Goal: Task Accomplishment & Management: Manage account settings

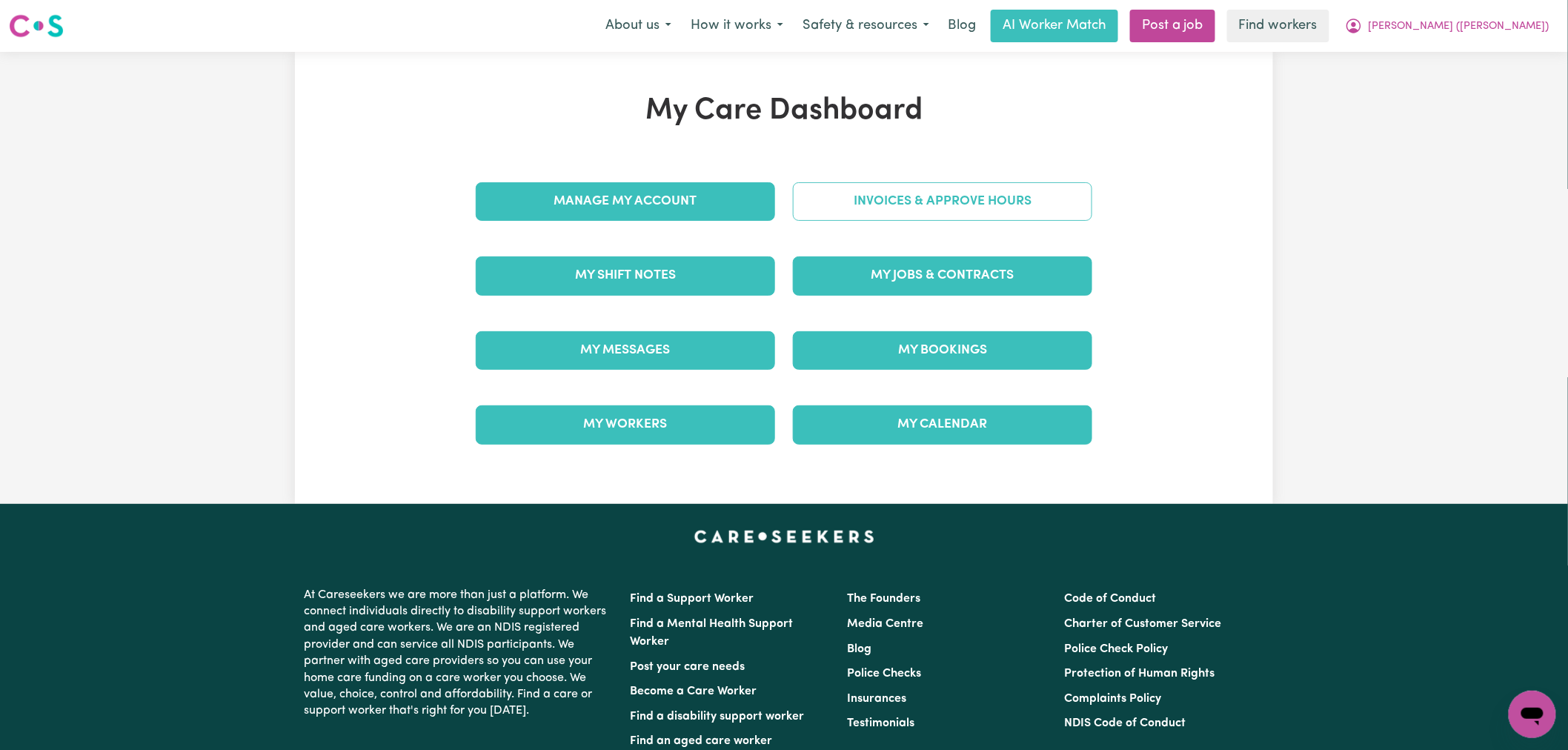
click at [1015, 217] on link "Invoices & Approve Hours" at bounding box center [942, 202] width 300 height 39
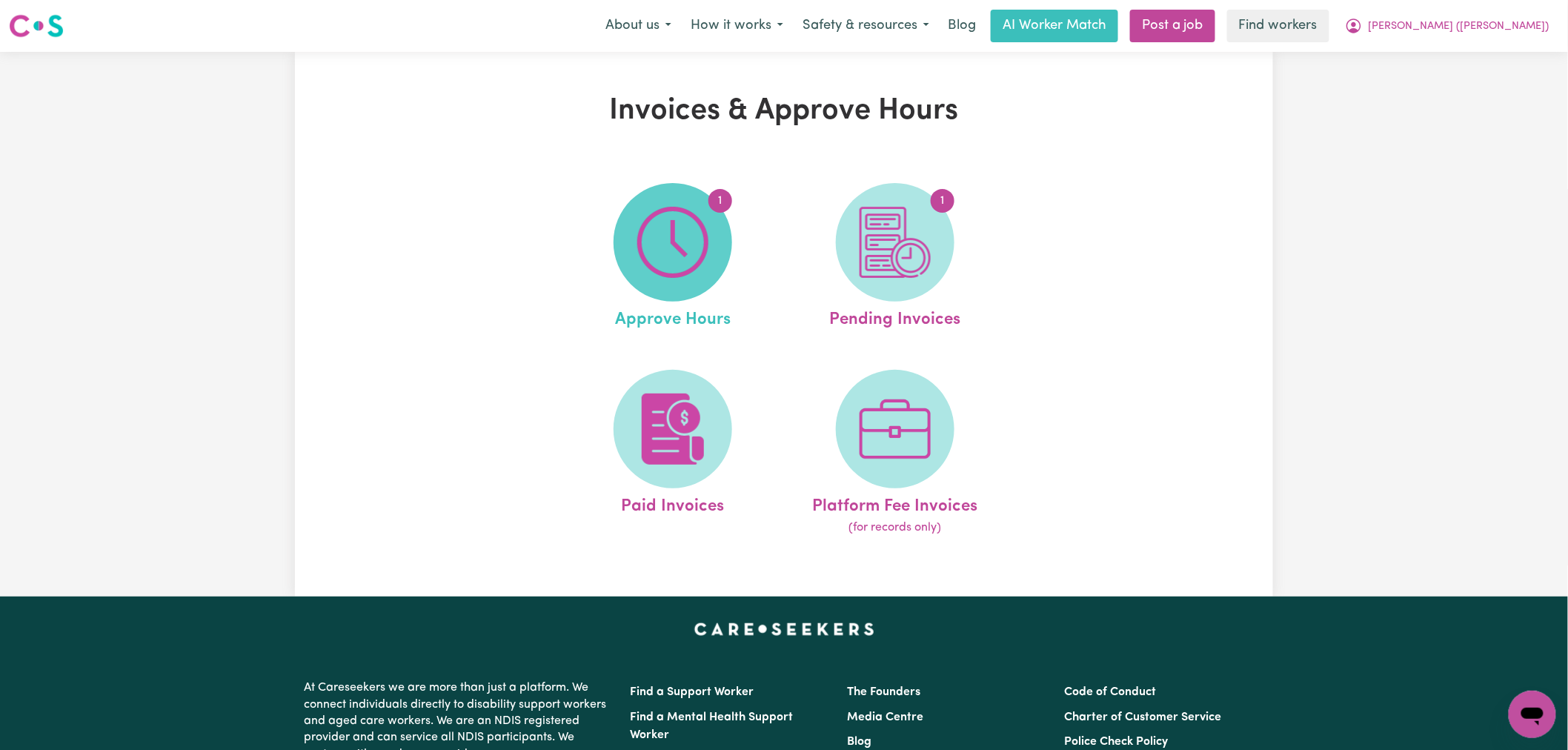
click at [667, 249] on img at bounding box center [673, 243] width 71 height 71
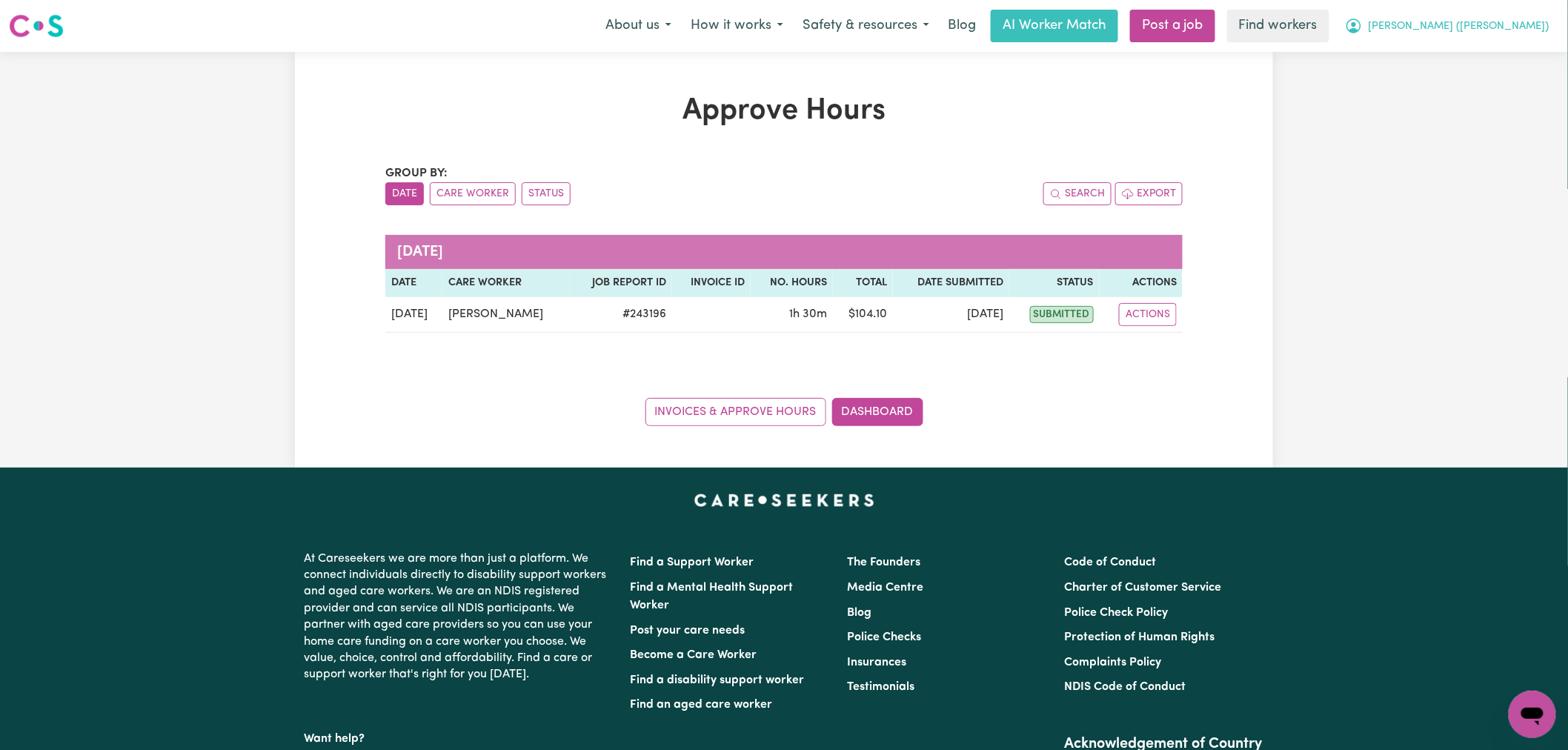
click at [1494, 31] on span "[PERSON_NAME] ([PERSON_NAME])" at bounding box center [1459, 27] width 181 height 16
click at [1499, 49] on link "My Dashboard" at bounding box center [1500, 58] width 117 height 28
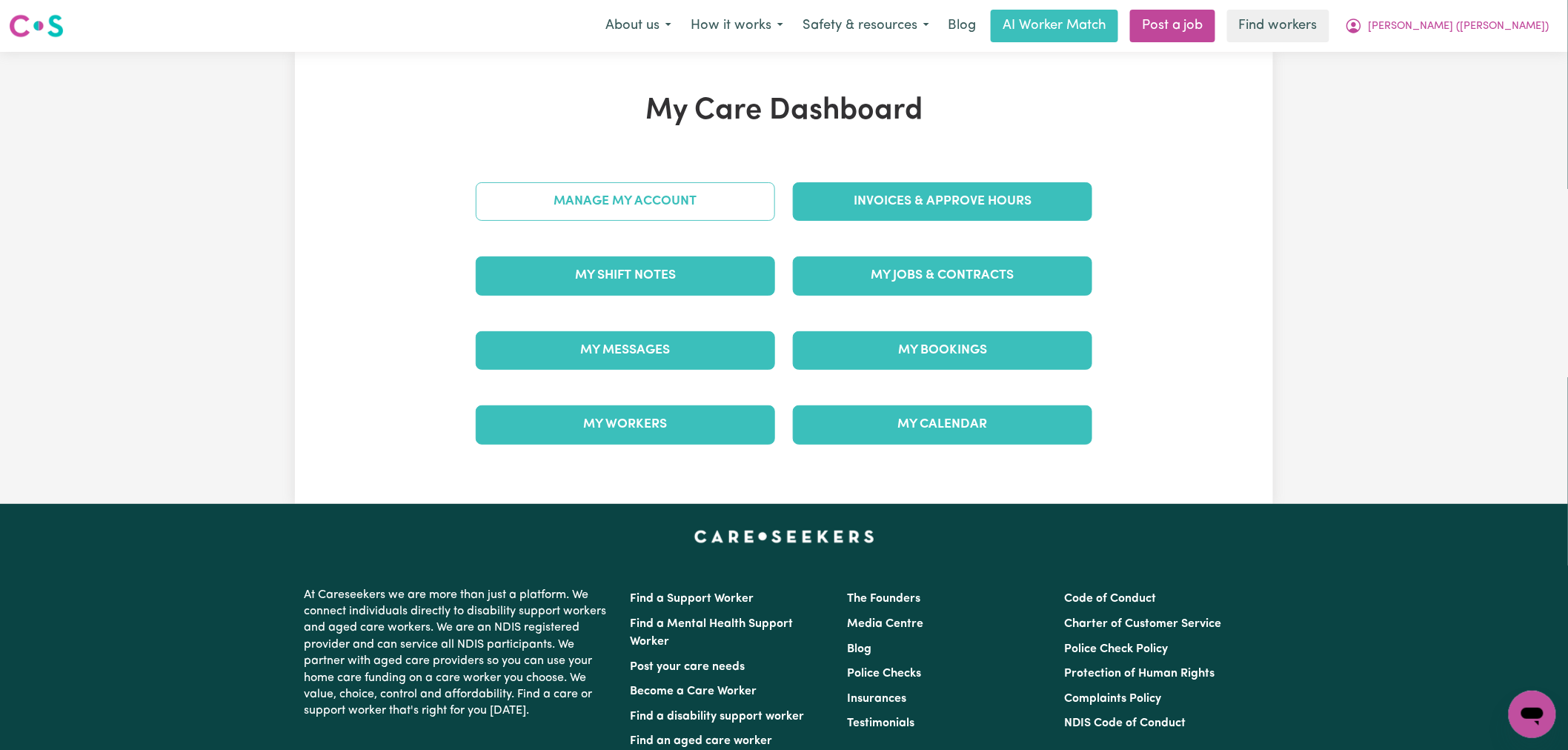
click at [713, 193] on link "Manage My Account" at bounding box center [626, 202] width 300 height 39
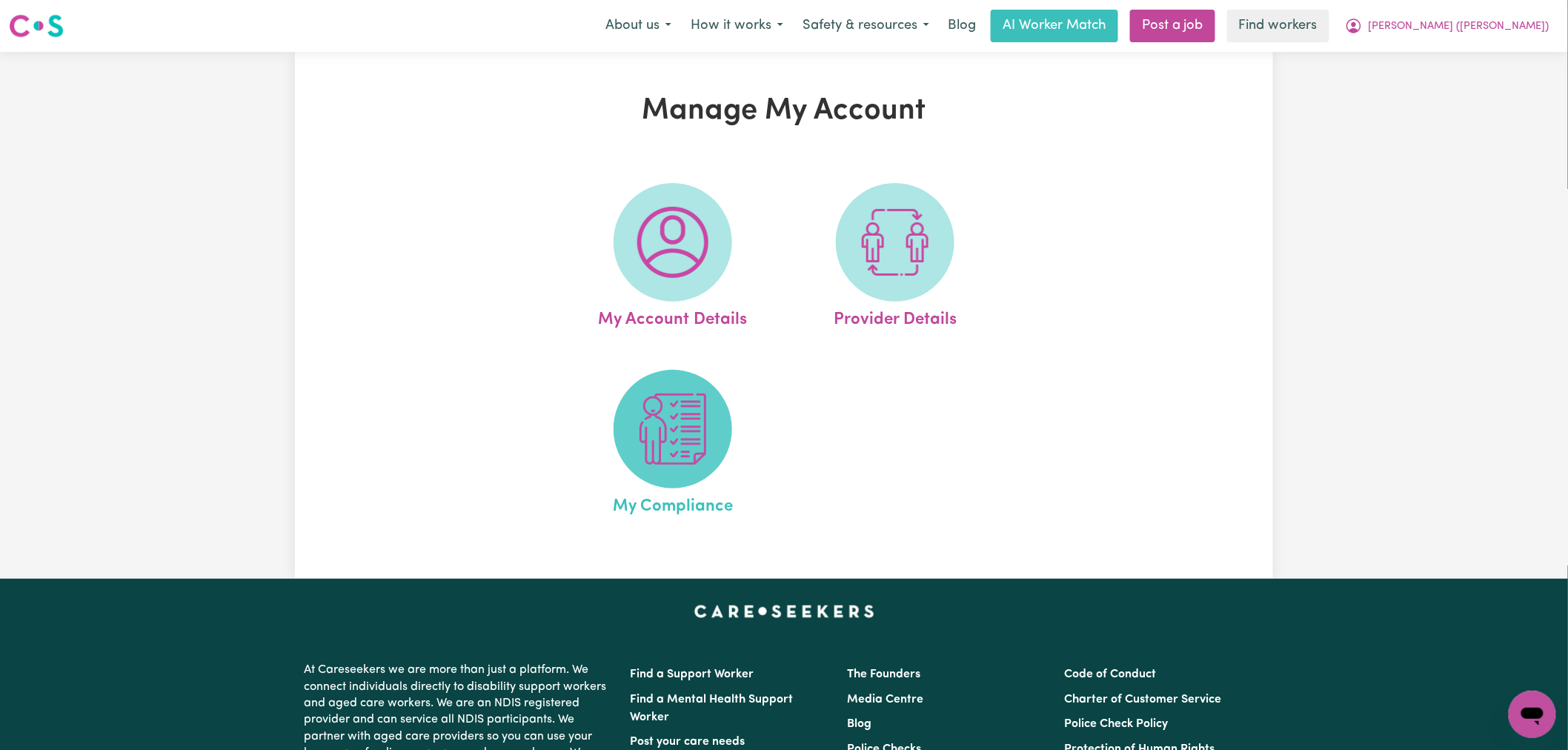
click at [707, 408] on img at bounding box center [673, 429] width 71 height 71
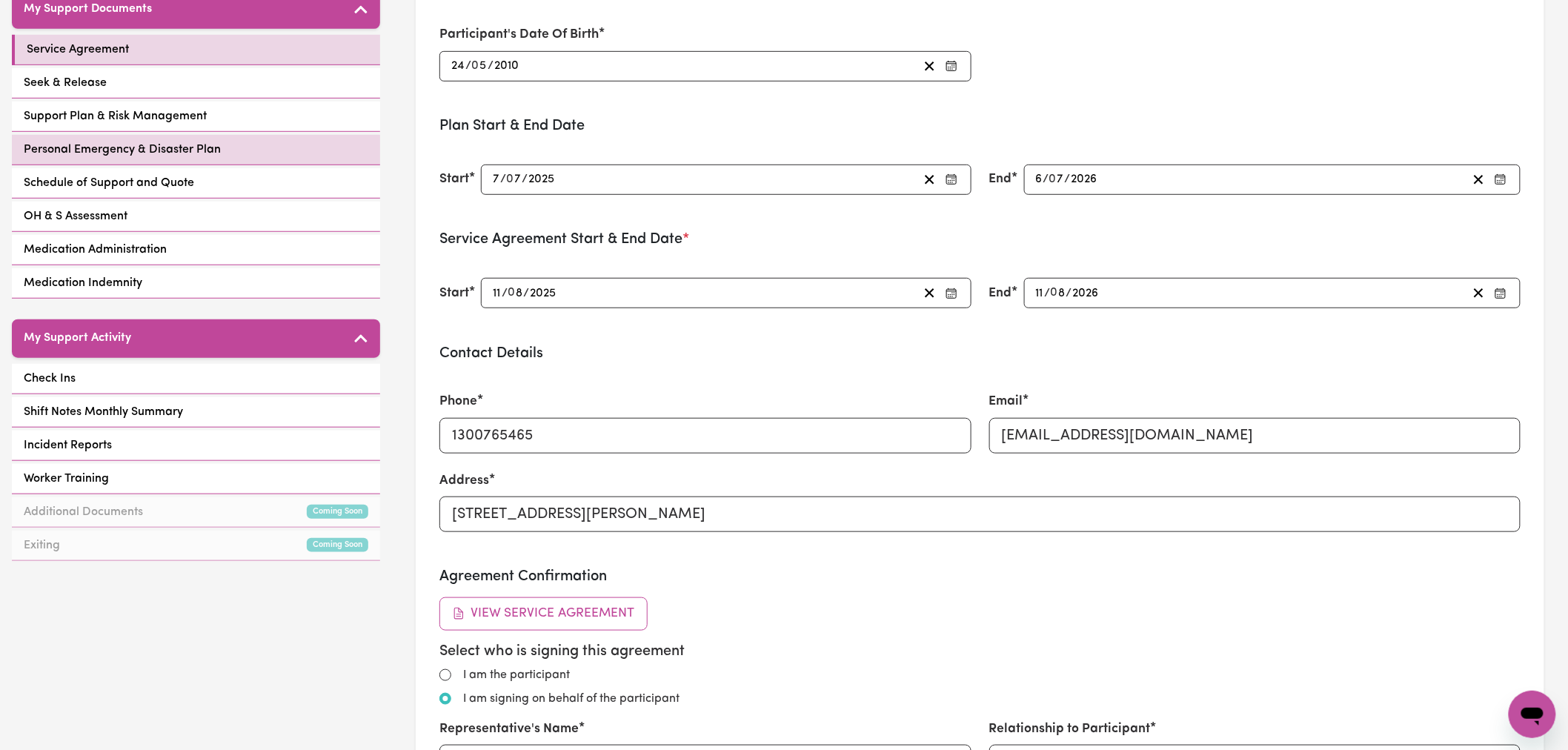
scroll to position [164, 0]
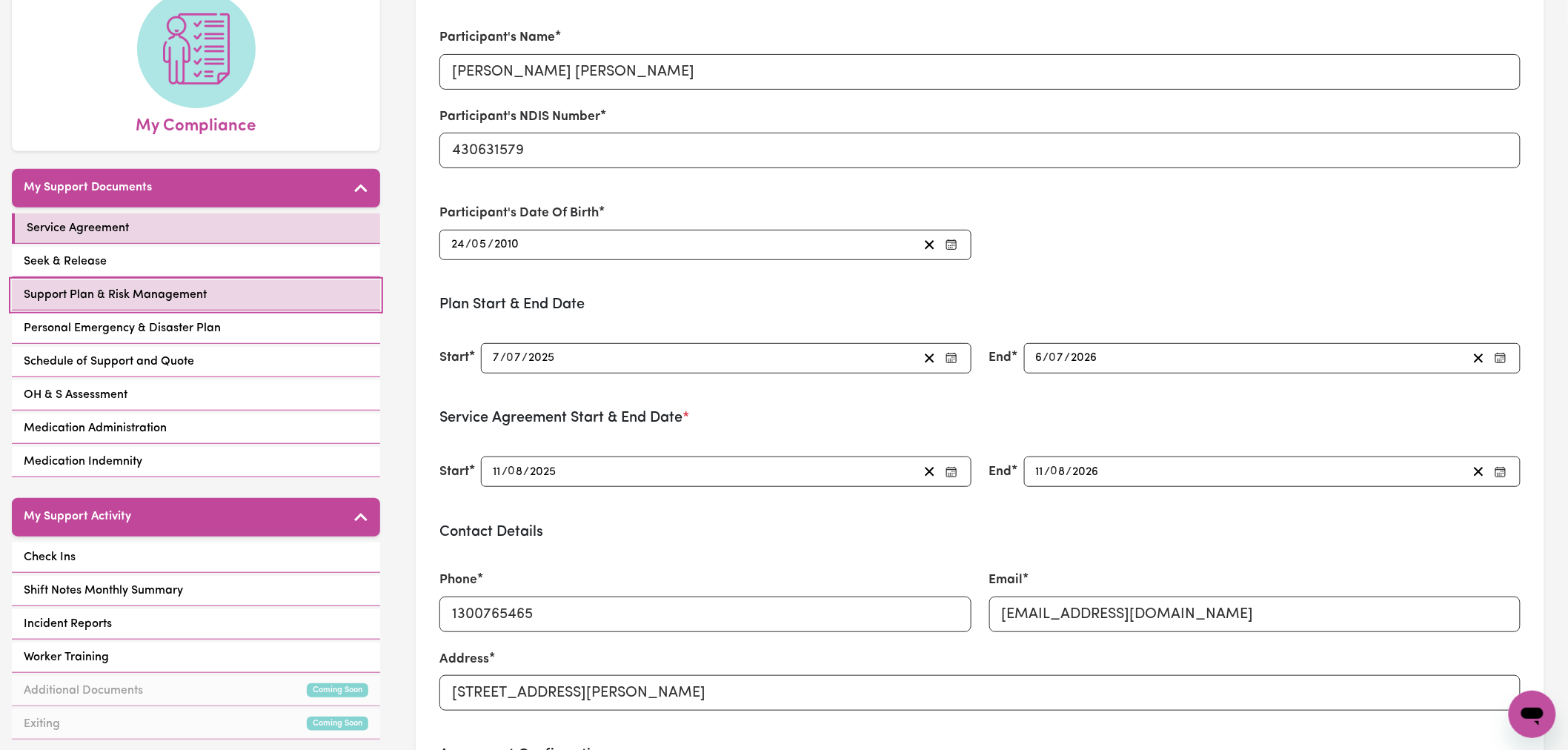
click at [173, 286] on span "Support Plan & Risk Management" at bounding box center [115, 295] width 183 height 18
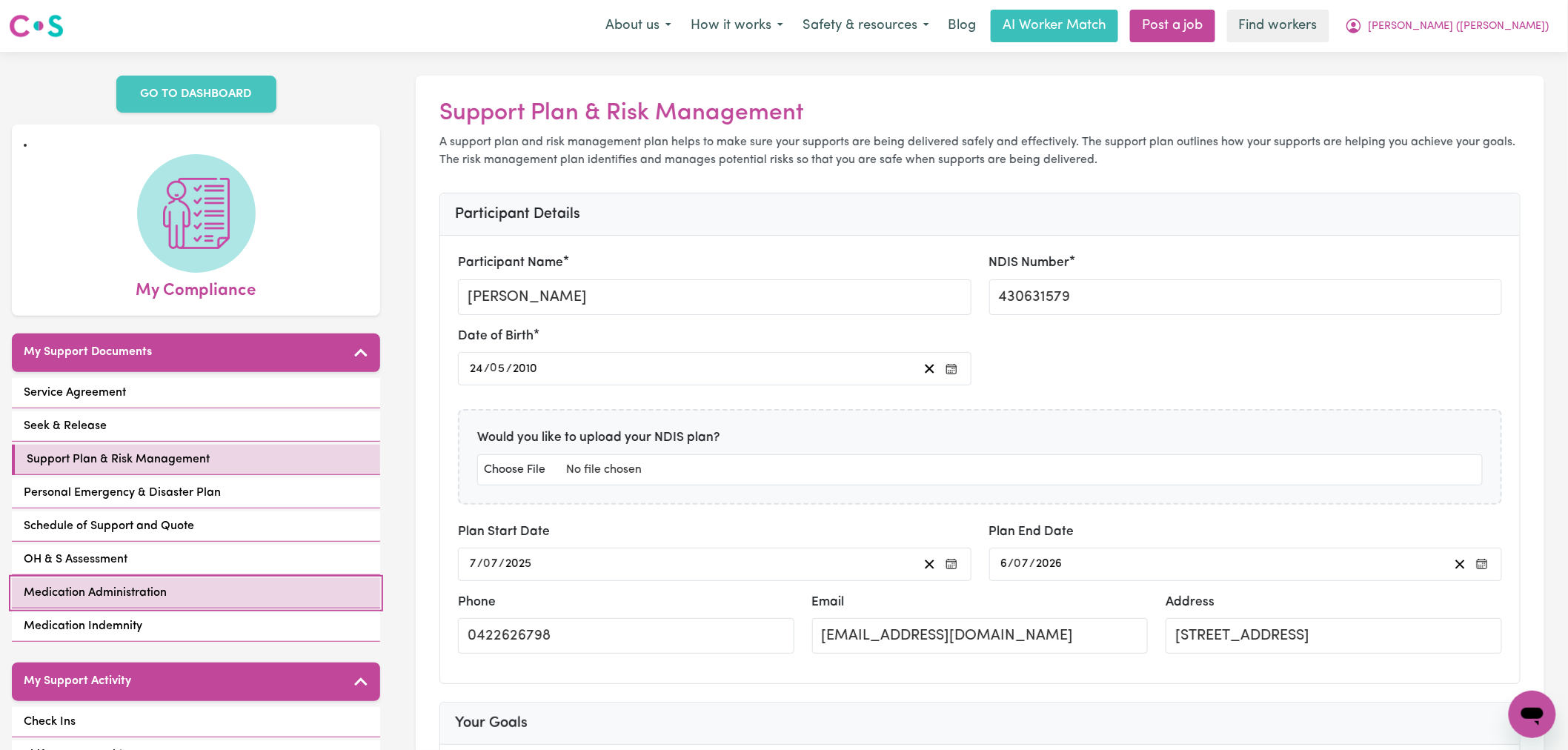
click at [198, 578] on link "Medication Administration" at bounding box center [196, 593] width 368 height 31
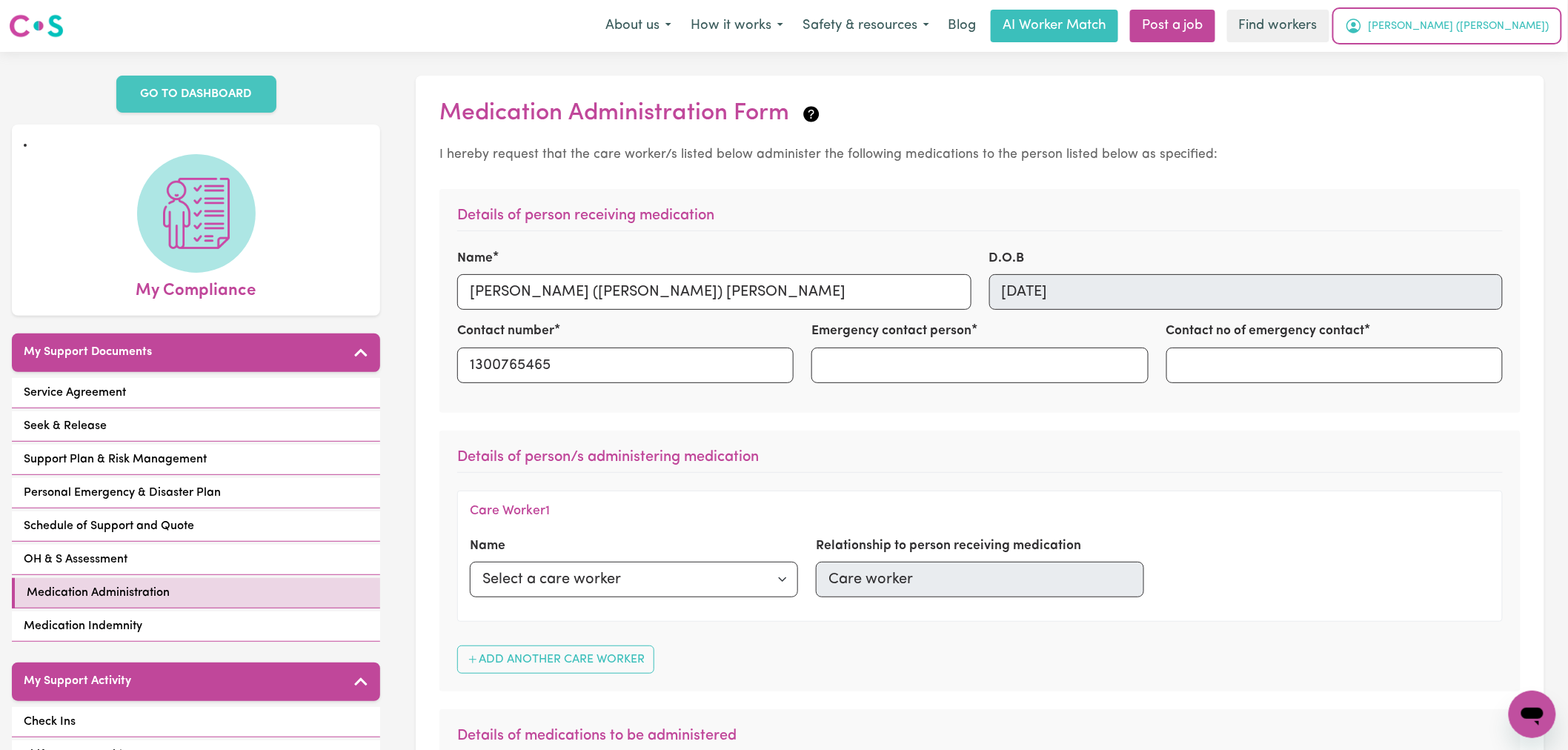
click at [1491, 24] on span "[PERSON_NAME] ([PERSON_NAME])" at bounding box center [1459, 27] width 181 height 16
click at [1488, 78] on link "Logout" at bounding box center [1500, 86] width 117 height 28
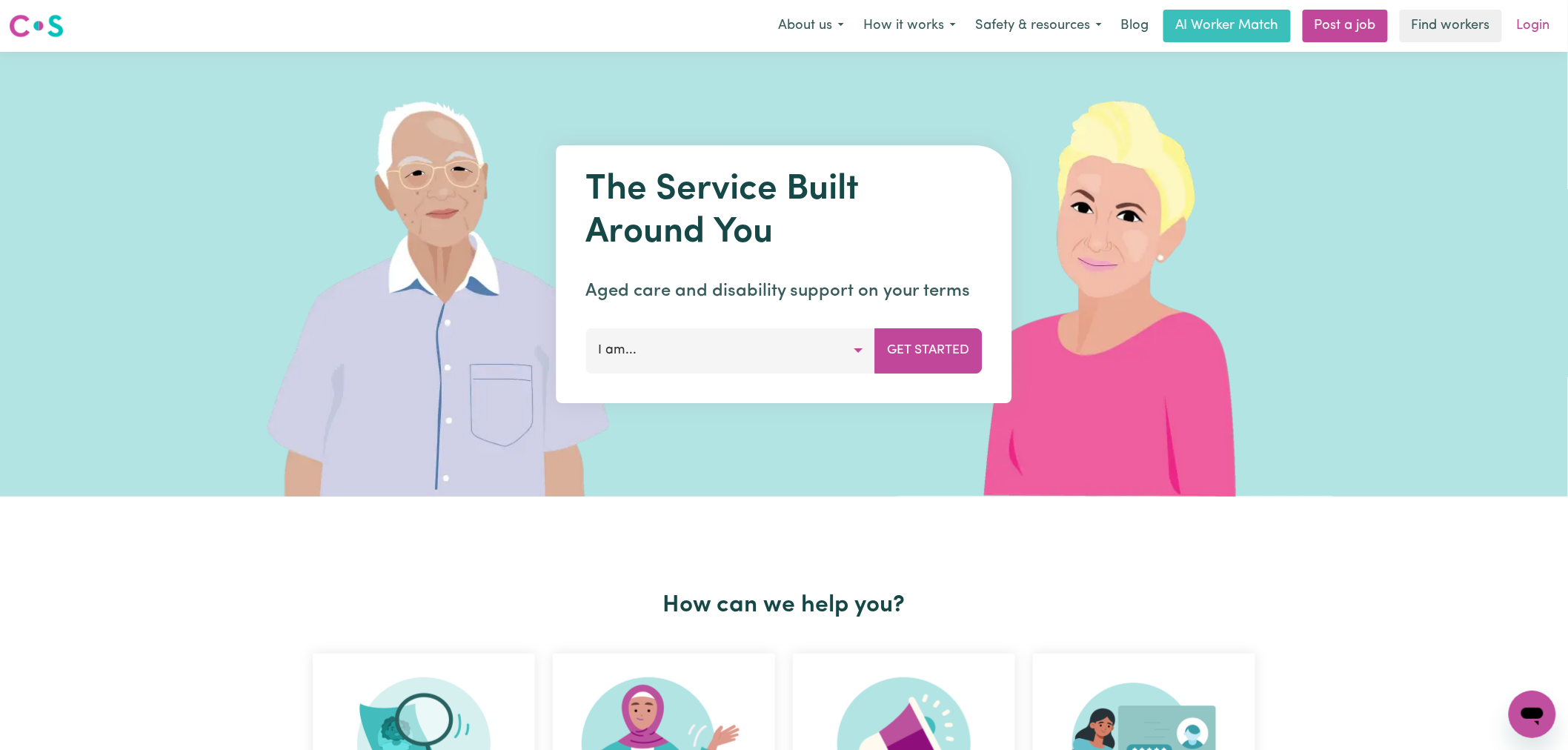
click at [1529, 28] on link "Login" at bounding box center [1534, 26] width 51 height 33
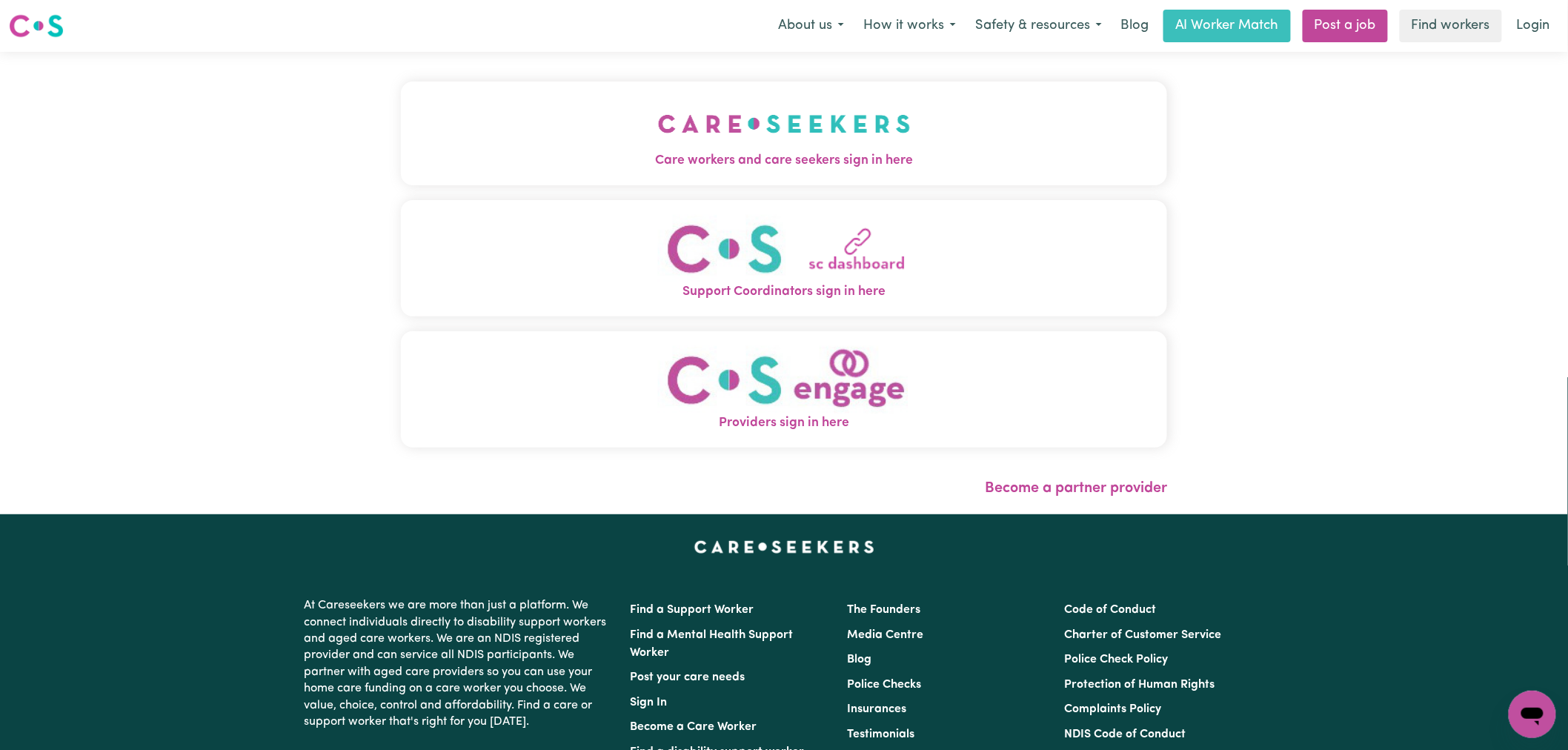
click at [658, 112] on img "Care workers and care seekers sign in here" at bounding box center [785, 124] width 253 height 55
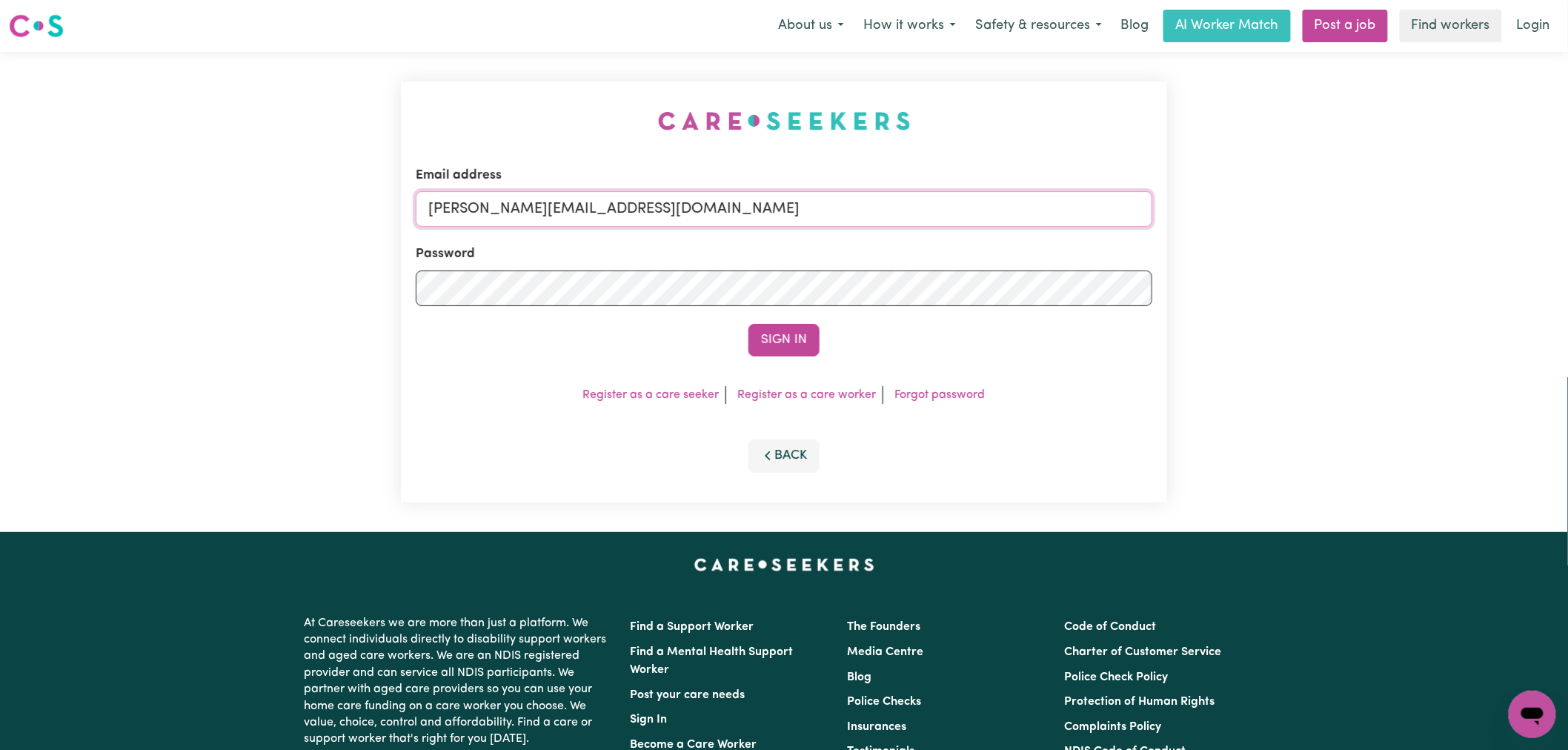
drag, startPoint x: 660, startPoint y: 206, endPoint x: 663, endPoint y: 219, distance: 13.3
click at [660, 203] on input "[PERSON_NAME][EMAIL_ADDRESS][DOMAIN_NAME]" at bounding box center [784, 209] width 736 height 36
drag, startPoint x: 813, startPoint y: 195, endPoint x: 504, endPoint y: 189, distance: 309.1
click at [504, 189] on div "Email address [EMAIL_ADDRESS][DOMAIN_NAME]" at bounding box center [784, 196] width 736 height 61
type input "[EMAIL_ADDRESS][DOMAIN_NAME]"
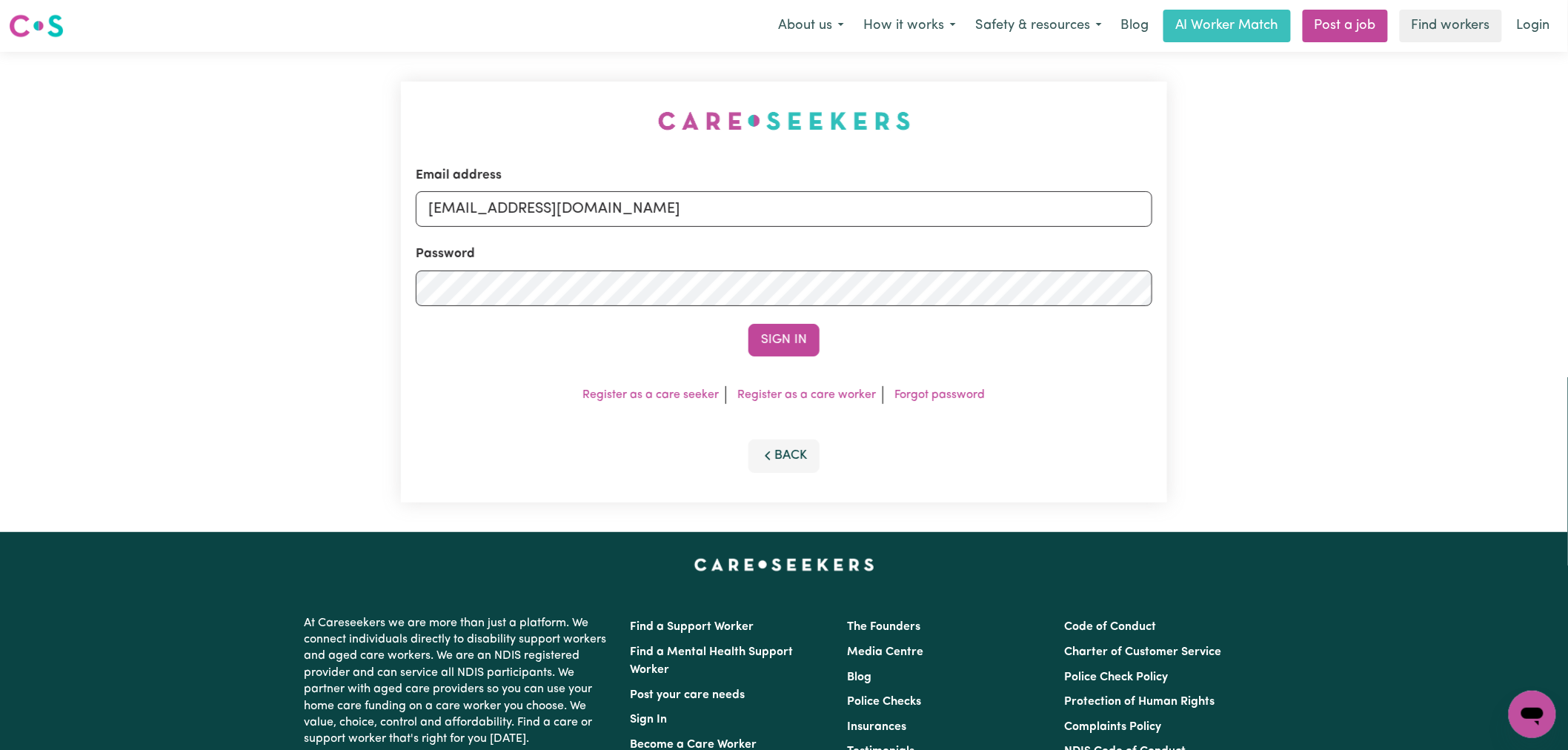
click at [748, 324] on button "Sign In" at bounding box center [784, 340] width 71 height 33
